Goal: Task Accomplishment & Management: Manage account settings

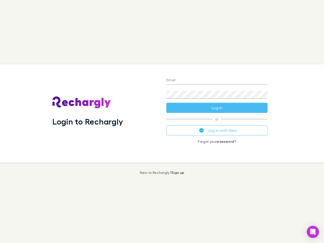
click at [162, 122] on div "Login to Rechargly" at bounding box center [105, 113] width 114 height 98
click at [217, 81] on input "Email" at bounding box center [216, 80] width 101 height 8
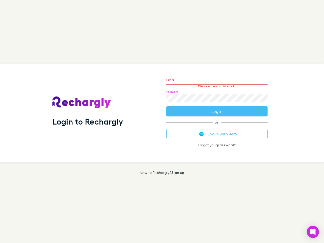
click at [217, 108] on form "Email Please enter a valid email. Password Log in" at bounding box center [216, 94] width 101 height 44
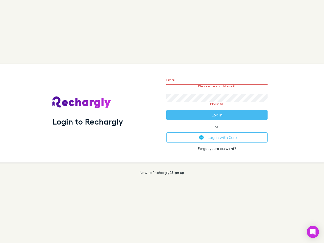
click at [217, 130] on div "Email Please enter a valid email. Password Please fill Log in or Log in with Xe…" at bounding box center [216, 113] width 109 height 98
click at [313, 232] on icon "Open Intercom Messenger" at bounding box center [312, 232] width 5 height 6
